Goal: Task Accomplishment & Management: Manage account settings

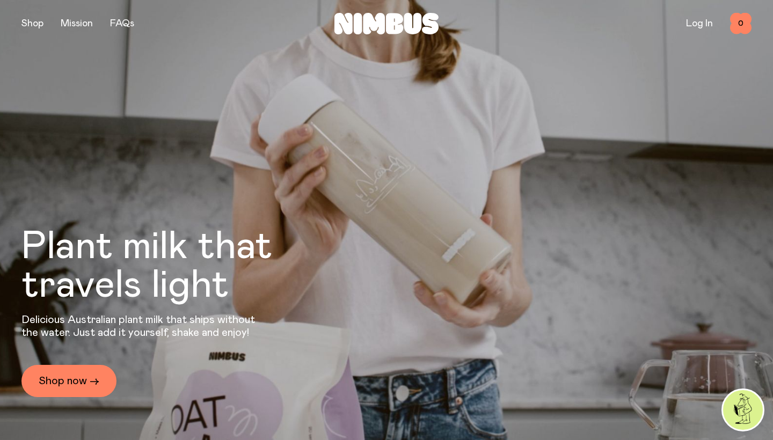
click at [702, 20] on div "Log In 0 0" at bounding box center [629, 23] width 243 height 21
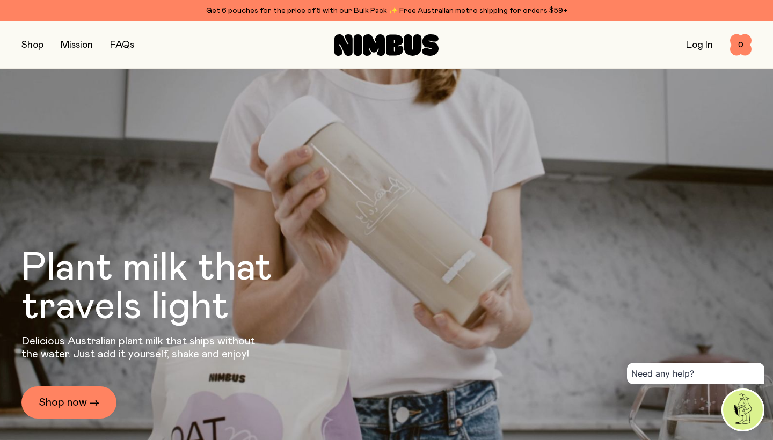
click at [696, 45] on link "Log In" at bounding box center [699, 45] width 27 height 10
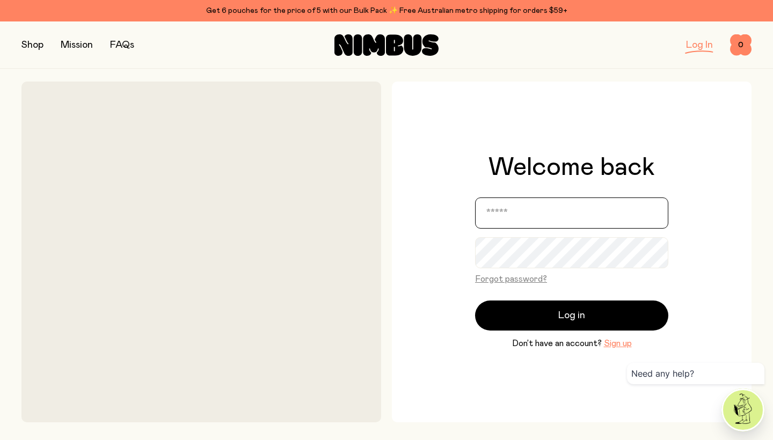
type input "**********"
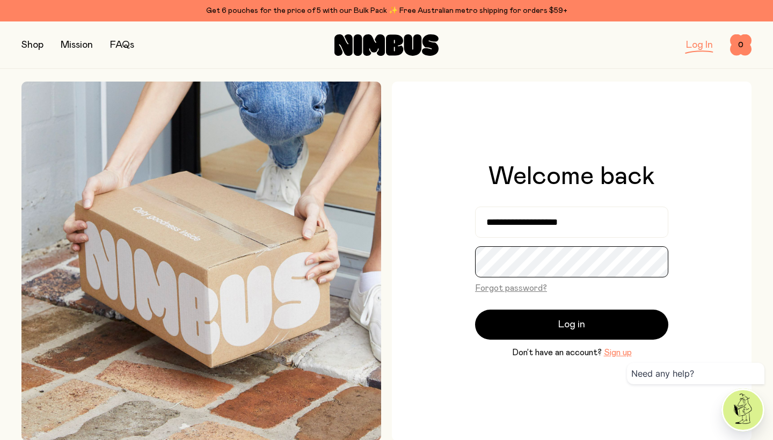
click at [572, 325] on button "Log in" at bounding box center [571, 325] width 193 height 30
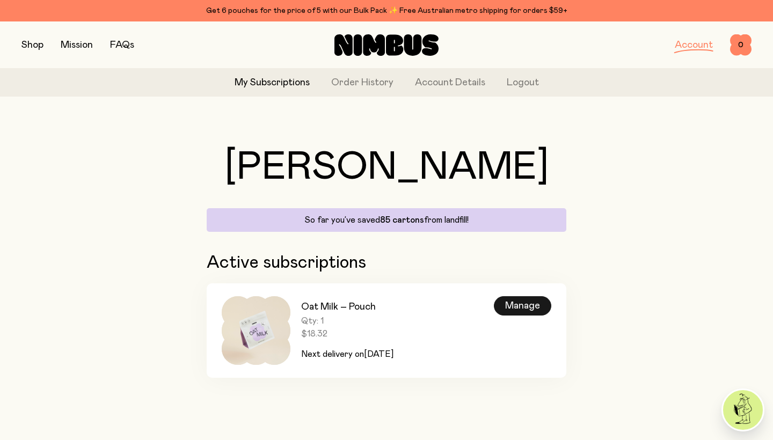
click at [524, 307] on div "Manage" at bounding box center [522, 305] width 57 height 19
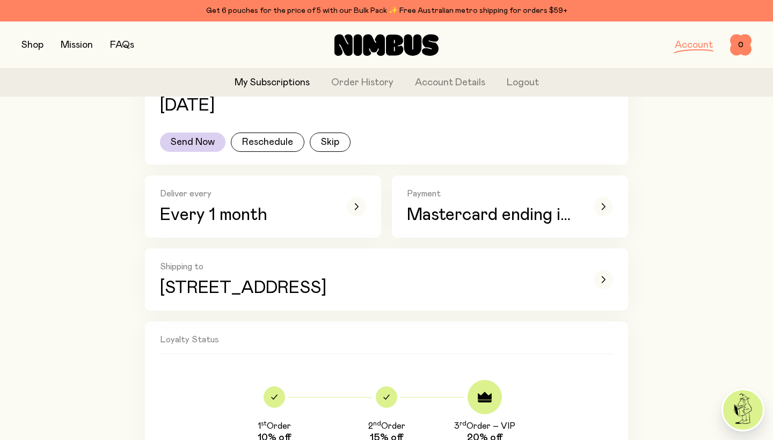
scroll to position [212, 0]
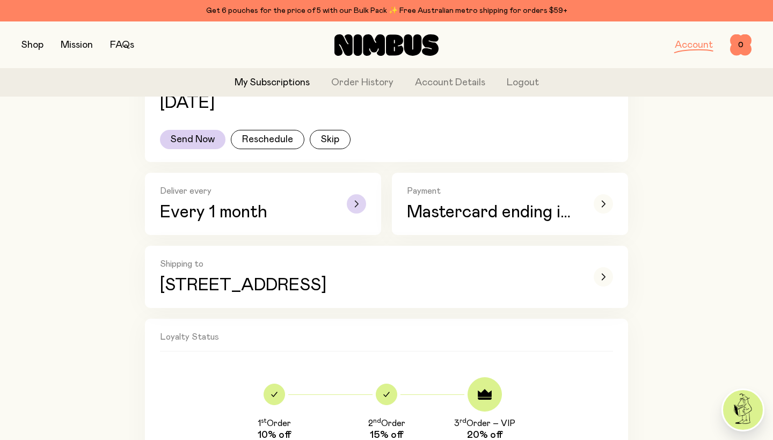
click at [359, 202] on div "button" at bounding box center [356, 203] width 19 height 19
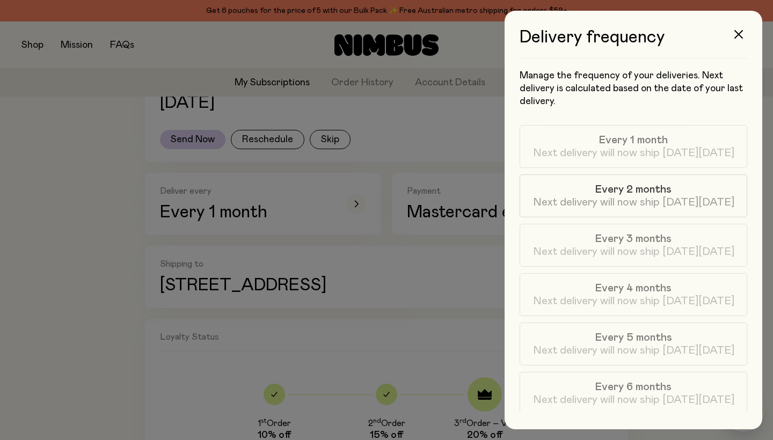
click at [560, 198] on span "Next delivery will now ship [DATE][DATE]" at bounding box center [633, 202] width 201 height 13
click at [738, 35] on icon "button" at bounding box center [738, 34] width 9 height 9
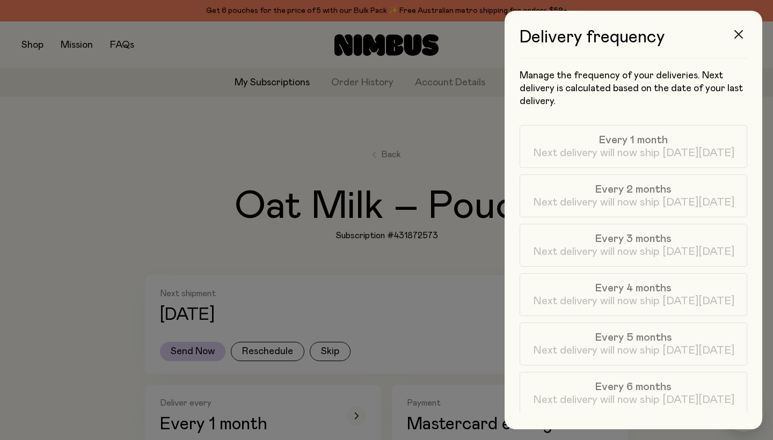
scroll to position [212, 0]
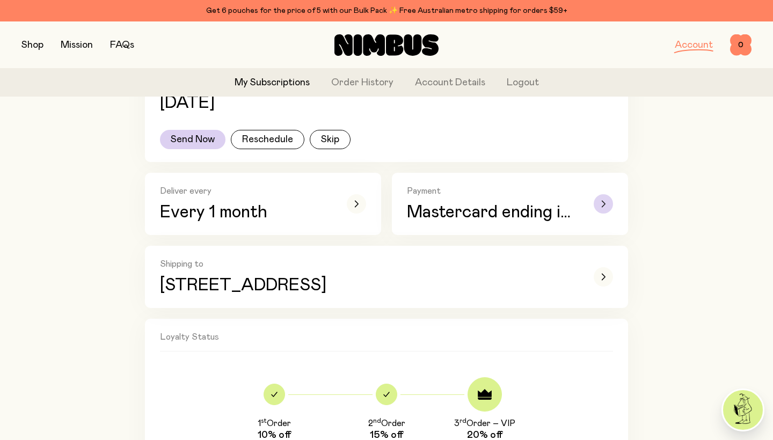
click at [599, 200] on div "button" at bounding box center [603, 203] width 19 height 19
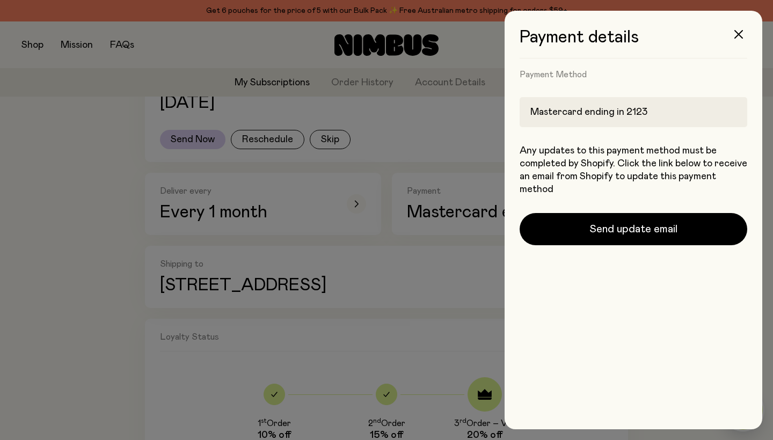
scroll to position [0, 0]
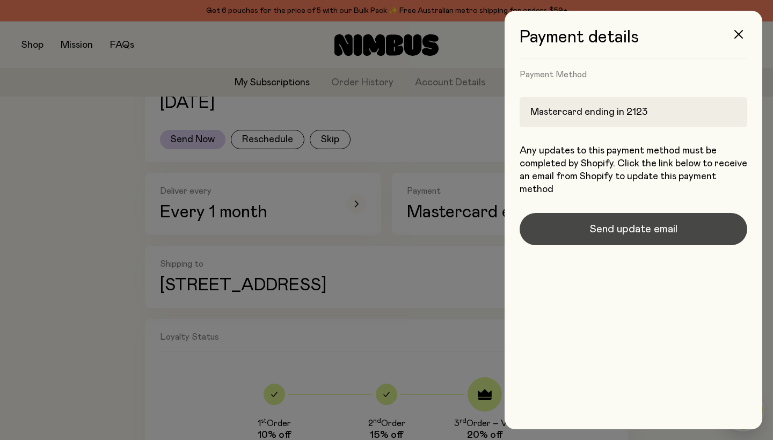
click at [601, 224] on span "Send update email" at bounding box center [634, 229] width 88 height 15
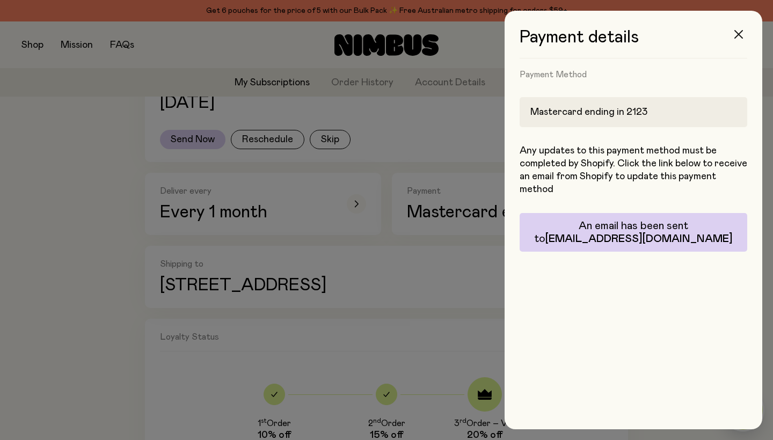
click at [738, 33] on icon "button" at bounding box center [738, 34] width 9 height 9
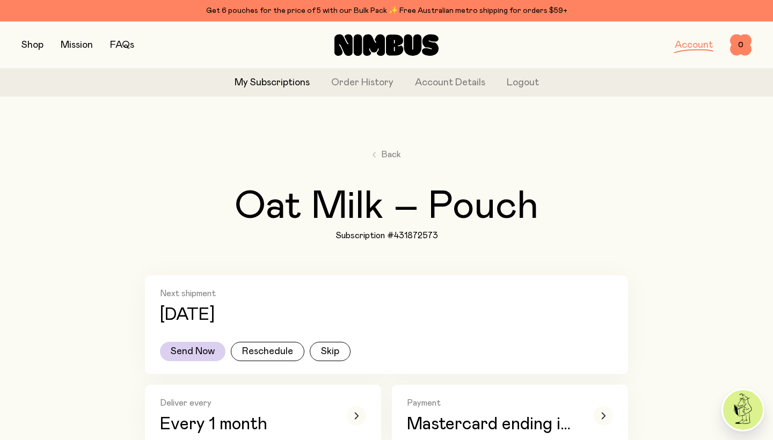
scroll to position [212, 0]
